Goal: Navigation & Orientation: Understand site structure

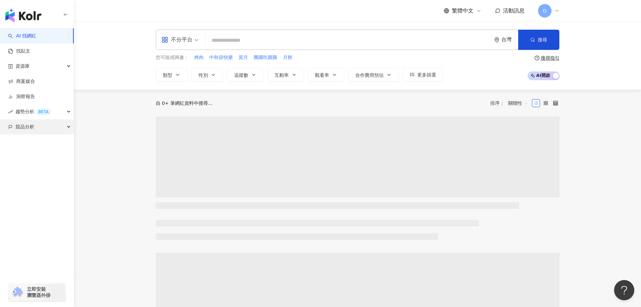
click at [60, 127] on div "競品分析" at bounding box center [37, 126] width 74 height 15
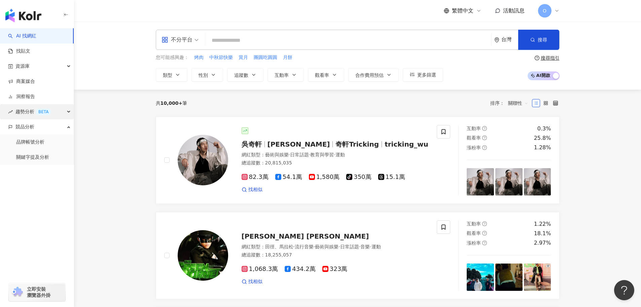
click at [67, 115] on div "趨勢分析 BETA" at bounding box center [37, 111] width 74 height 15
click at [46, 128] on link "Hashtag 排行" at bounding box center [31, 127] width 31 height 7
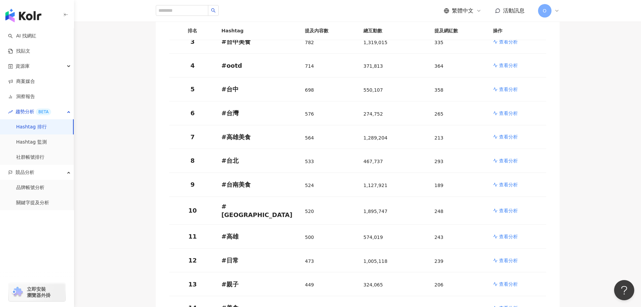
scroll to position [168, 0]
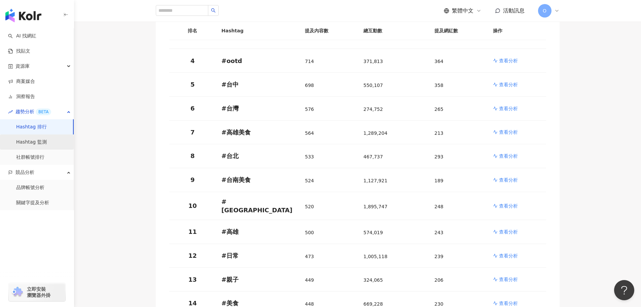
click at [47, 145] on link "Hashtag 監測" at bounding box center [31, 142] width 31 height 7
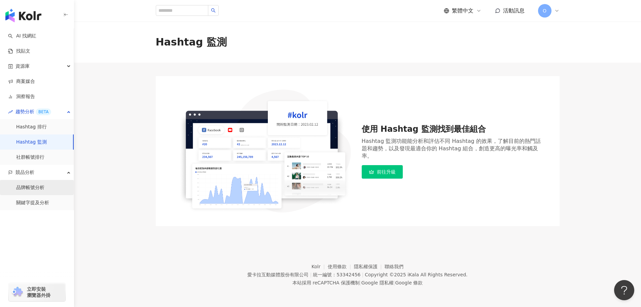
click at [44, 191] on link "品牌帳號分析" at bounding box center [30, 187] width 28 height 7
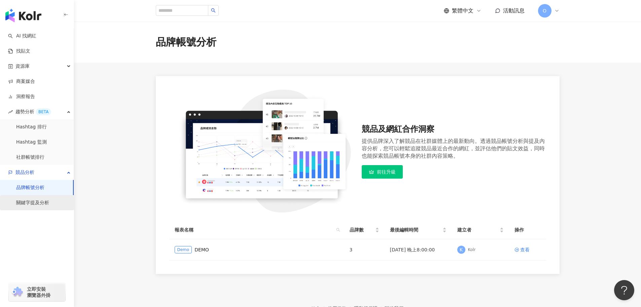
click at [49, 206] on link "關鍵字提及分析" at bounding box center [32, 202] width 33 height 7
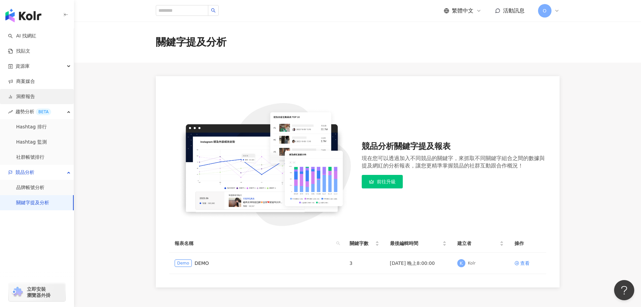
click at [35, 96] on link "洞察報告" at bounding box center [21, 96] width 27 height 7
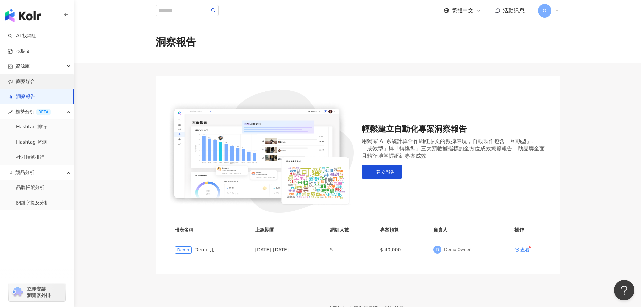
click at [35, 83] on link "商案媒合" at bounding box center [21, 81] width 27 height 7
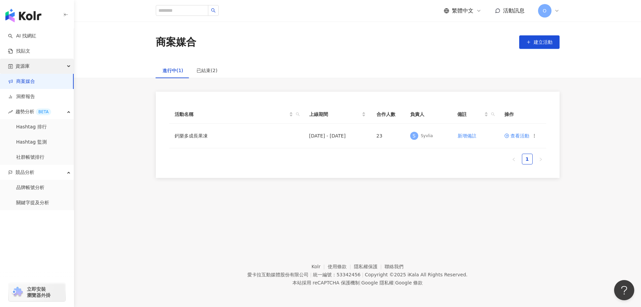
click at [42, 65] on div "資源庫" at bounding box center [37, 66] width 74 height 15
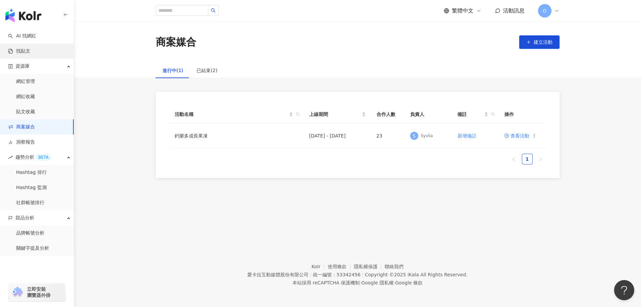
click at [30, 50] on link "找貼文" at bounding box center [19, 51] width 22 height 7
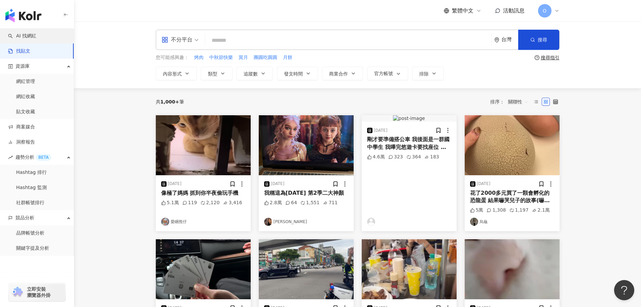
click at [36, 38] on link "AI 找網紅" at bounding box center [22, 36] width 28 height 7
